Goal: Task Accomplishment & Management: Manage account settings

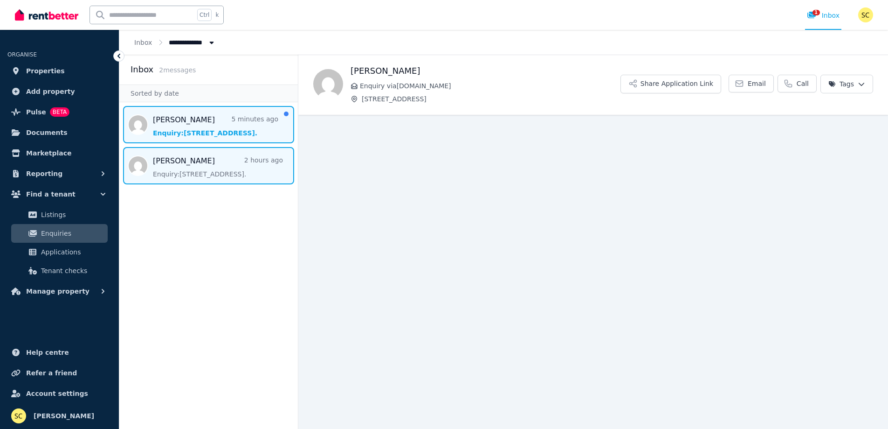
click at [202, 124] on span "Message list" at bounding box center [208, 124] width 179 height 37
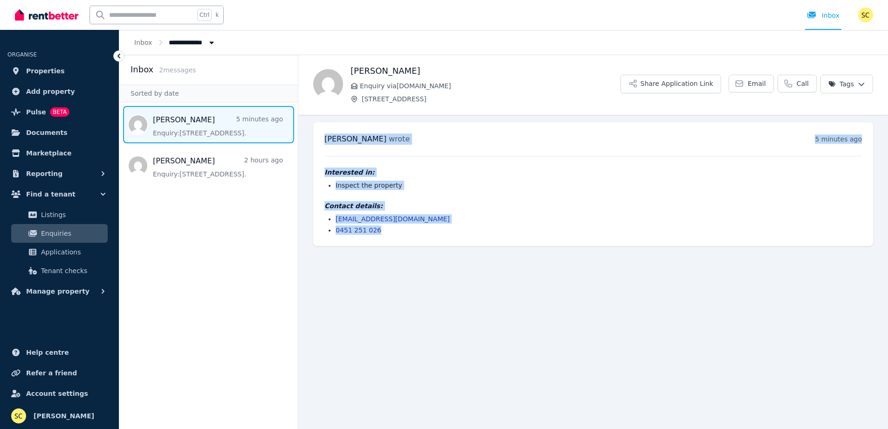
drag, startPoint x: 382, startPoint y: 235, endPoint x: 323, endPoint y: 139, distance: 112.4
click at [323, 139] on div "[PERSON_NAME] wrote 5 minutes ago 8:22 pm [DATE][DATE] Interested in: Inspect t…" at bounding box center [593, 184] width 560 height 124
copy div "Chihiro wrote 5 minutes ago 8:22 pm on Tue, 9 Sep 2025 Interested in: Inspect t…"
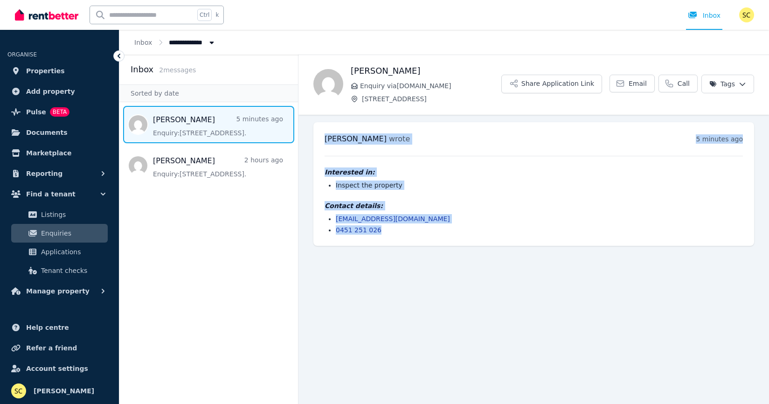
click at [700, 183] on li "Inspect the property" at bounding box center [539, 184] width 407 height 9
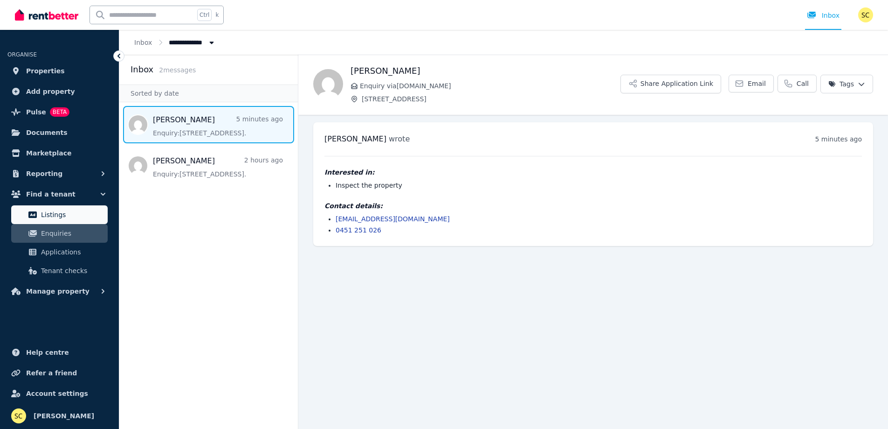
click at [50, 212] on span "Listings" at bounding box center [72, 214] width 63 height 11
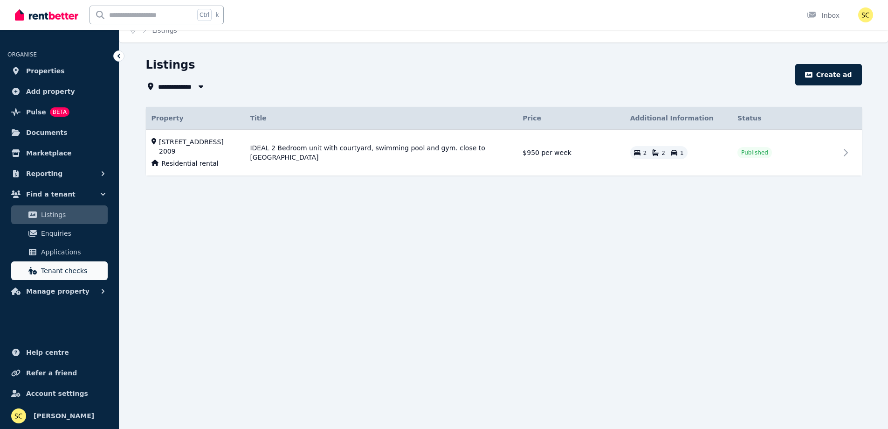
scroll to position [78, 0]
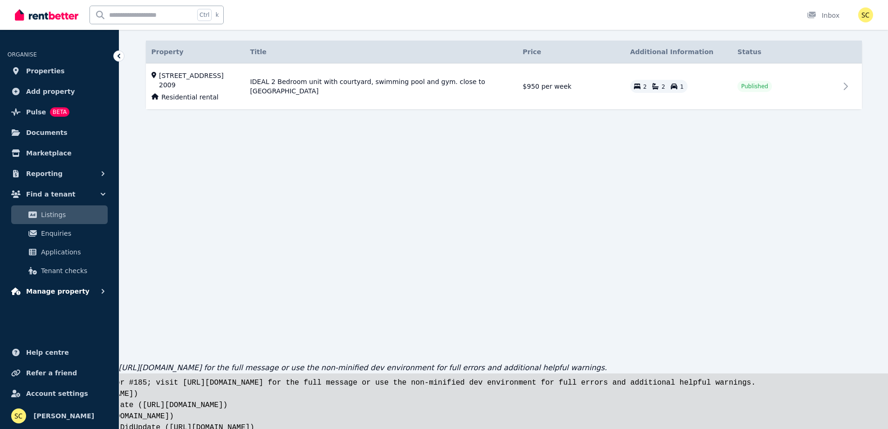
click at [94, 296] on button "Manage property" at bounding box center [59, 291] width 104 height 19
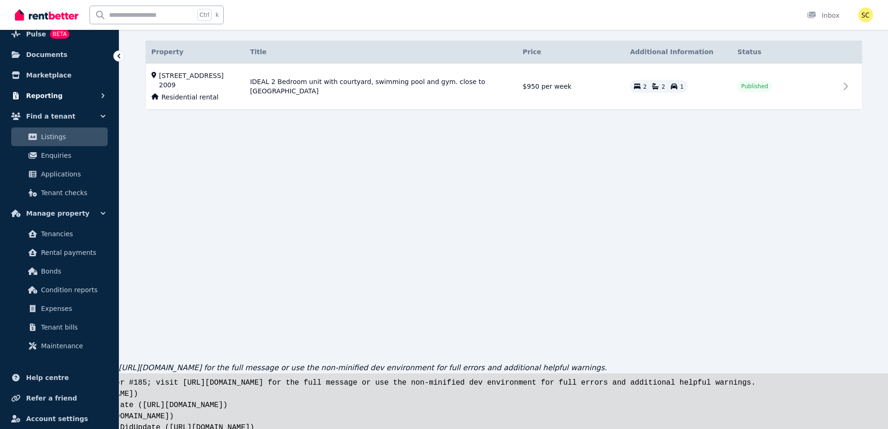
click at [97, 90] on button "Reporting" at bounding box center [59, 95] width 104 height 19
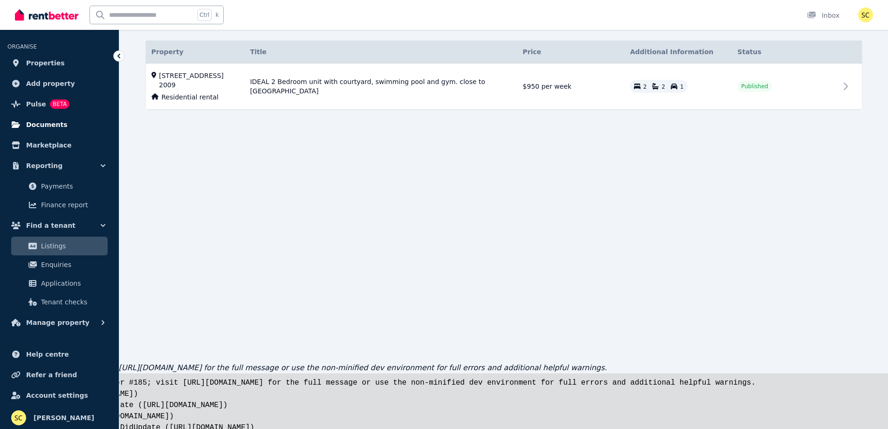
scroll to position [10, 0]
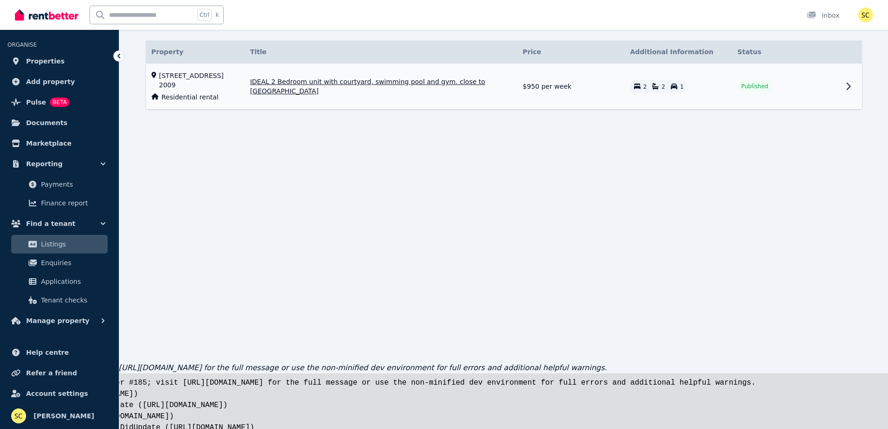
click at [390, 78] on span "IDEAL 2 Bedroom unit with courtyard, swimming pool and gym. close to Darling Ha…" at bounding box center [381, 86] width 262 height 19
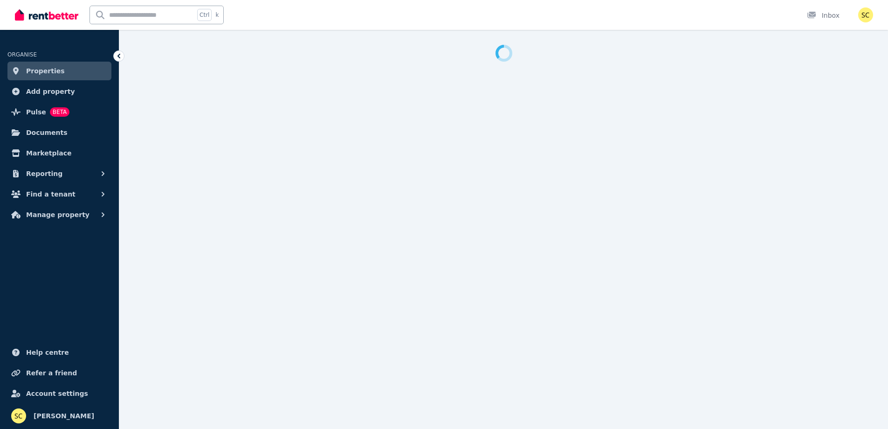
select select "***"
select select "**********"
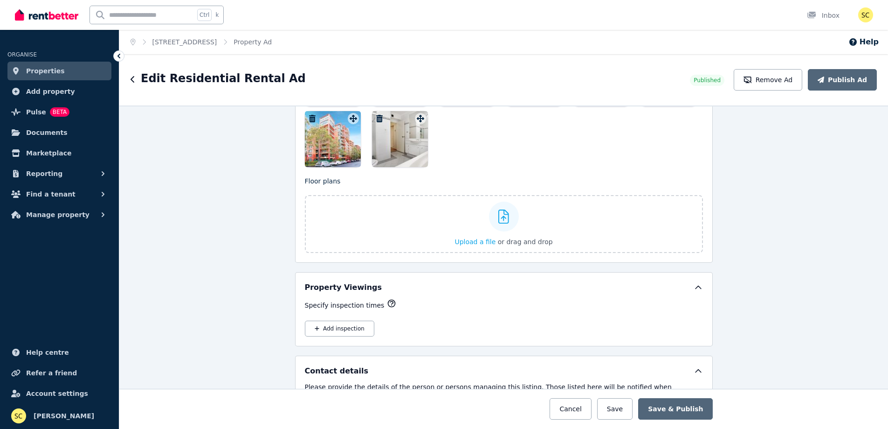
scroll to position [1482, 0]
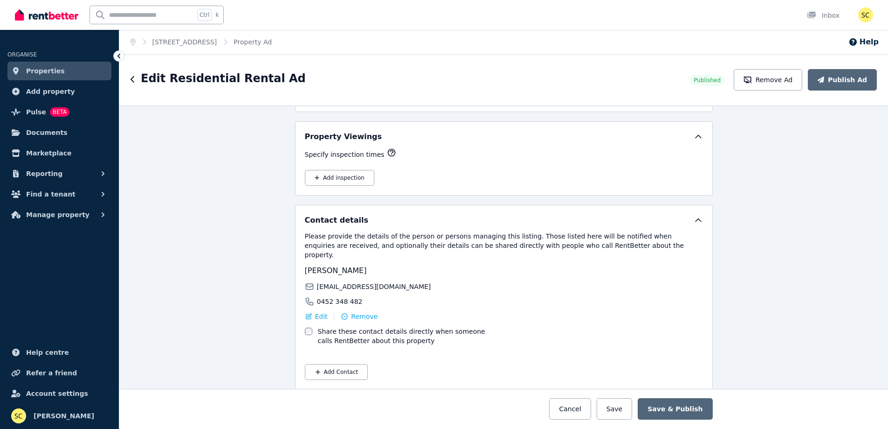
click at [116, 54] on icon at bounding box center [118, 55] width 9 height 9
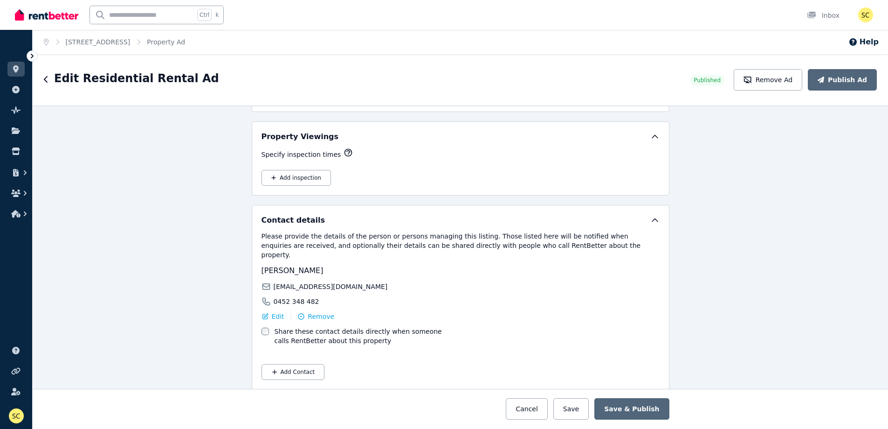
click at [29, 49] on ul "ORGANISE Properties Add property Pulse BETA Documents Marketplace" at bounding box center [16, 131] width 32 height 185
click at [32, 58] on icon at bounding box center [32, 55] width 9 height 9
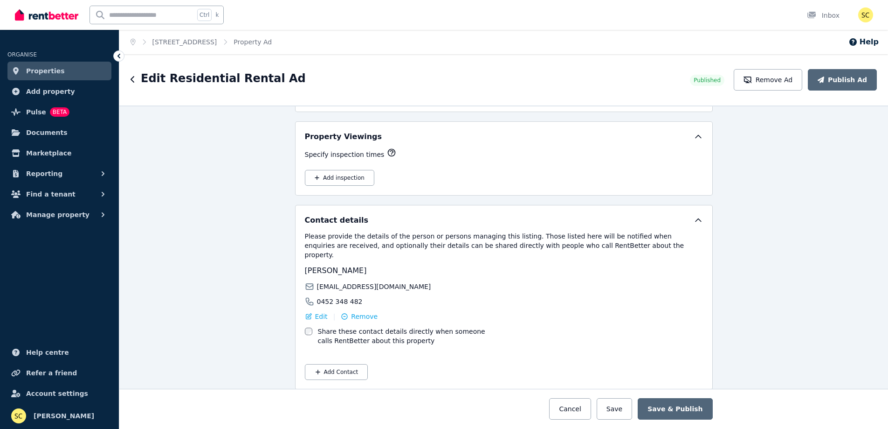
click at [43, 71] on span "Properties" at bounding box center [45, 70] width 39 height 11
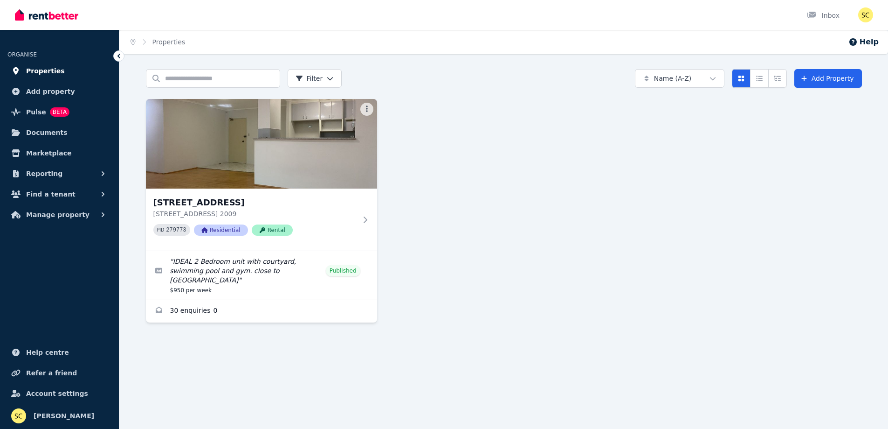
click at [54, 70] on span "Properties" at bounding box center [45, 70] width 39 height 11
click at [42, 132] on span "Documents" at bounding box center [47, 132] width 42 height 11
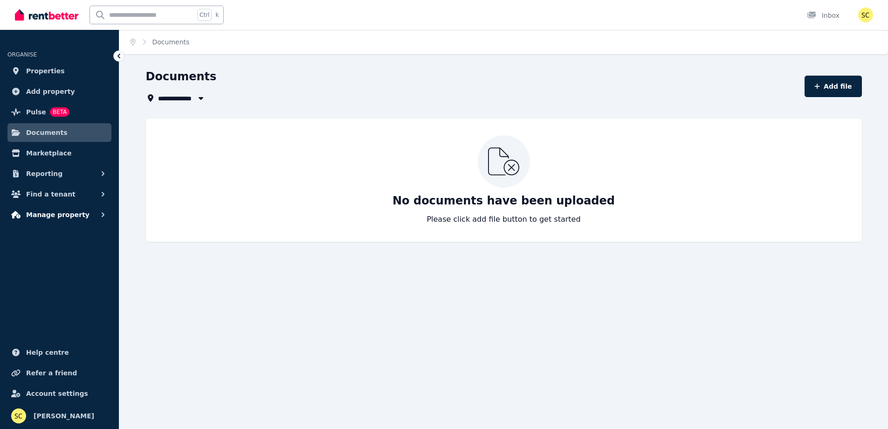
click at [62, 217] on span "Manage property" at bounding box center [57, 214] width 63 height 11
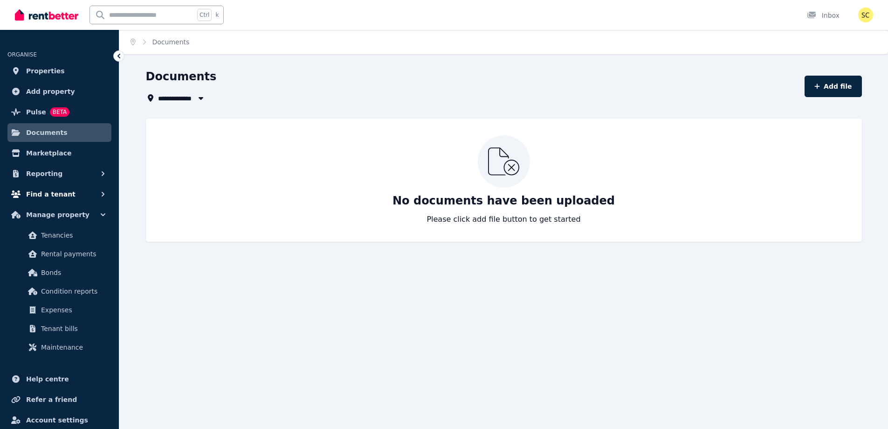
click at [58, 187] on button "Find a tenant" at bounding box center [59, 194] width 104 height 19
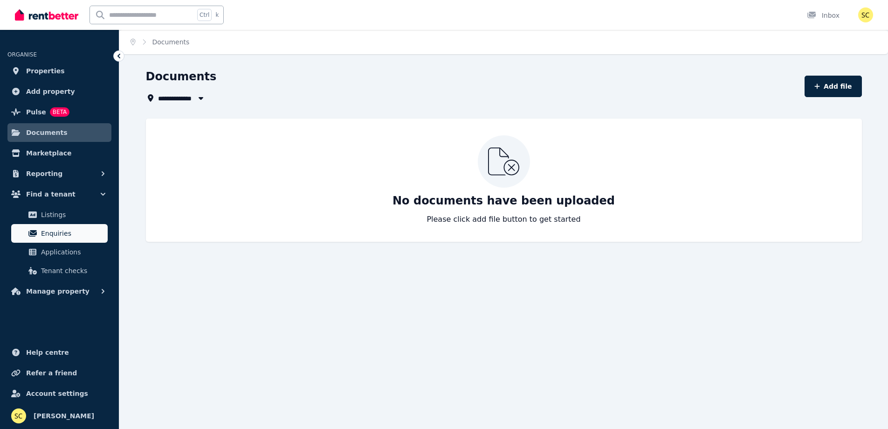
click at [53, 231] on span "Enquiries" at bounding box center [72, 233] width 63 height 11
